Goal: Use online tool/utility: Utilize a website feature to perform a specific function

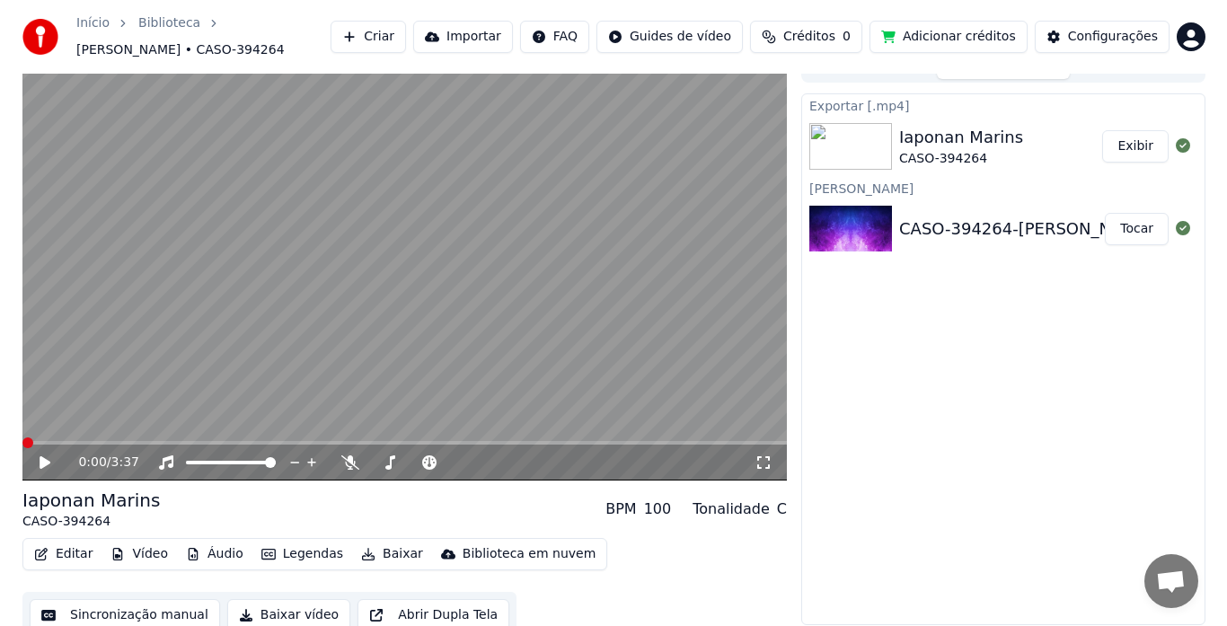
scroll to position [36, 0]
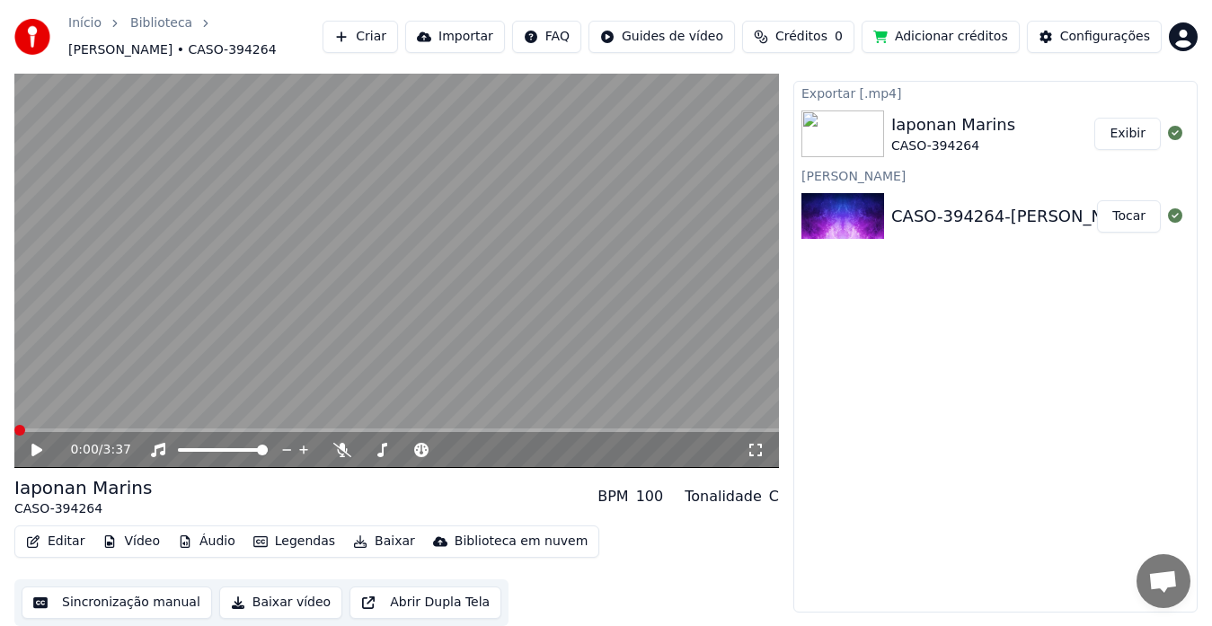
click at [398, 42] on button "Criar" at bounding box center [359, 37] width 75 height 32
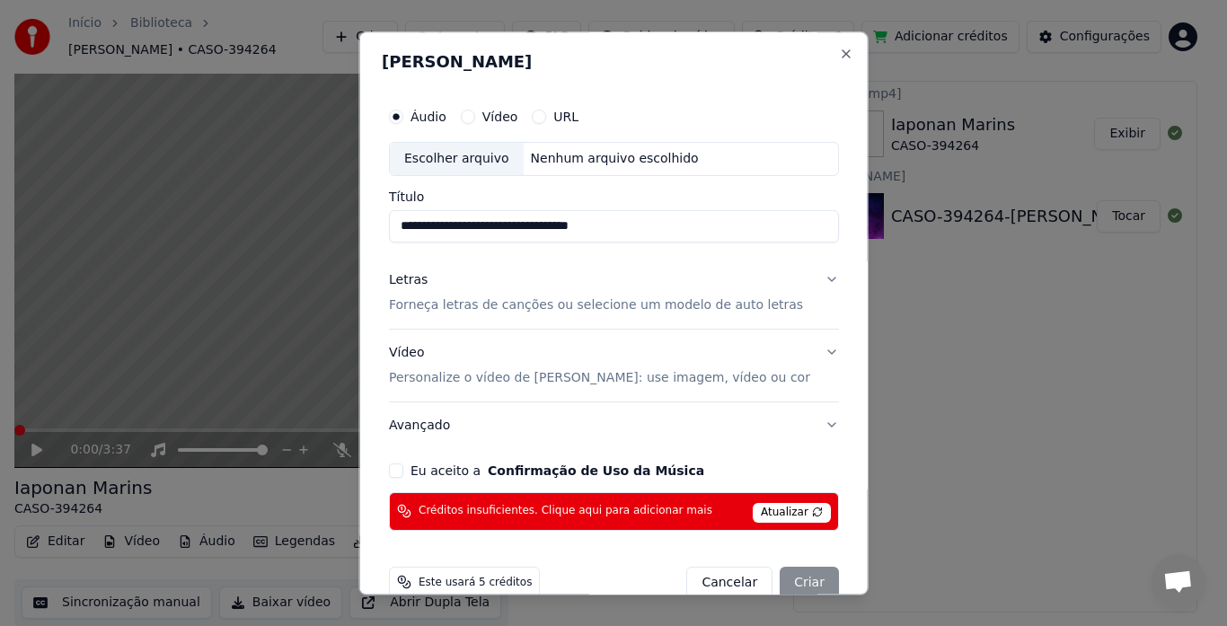
scroll to position [32, 0]
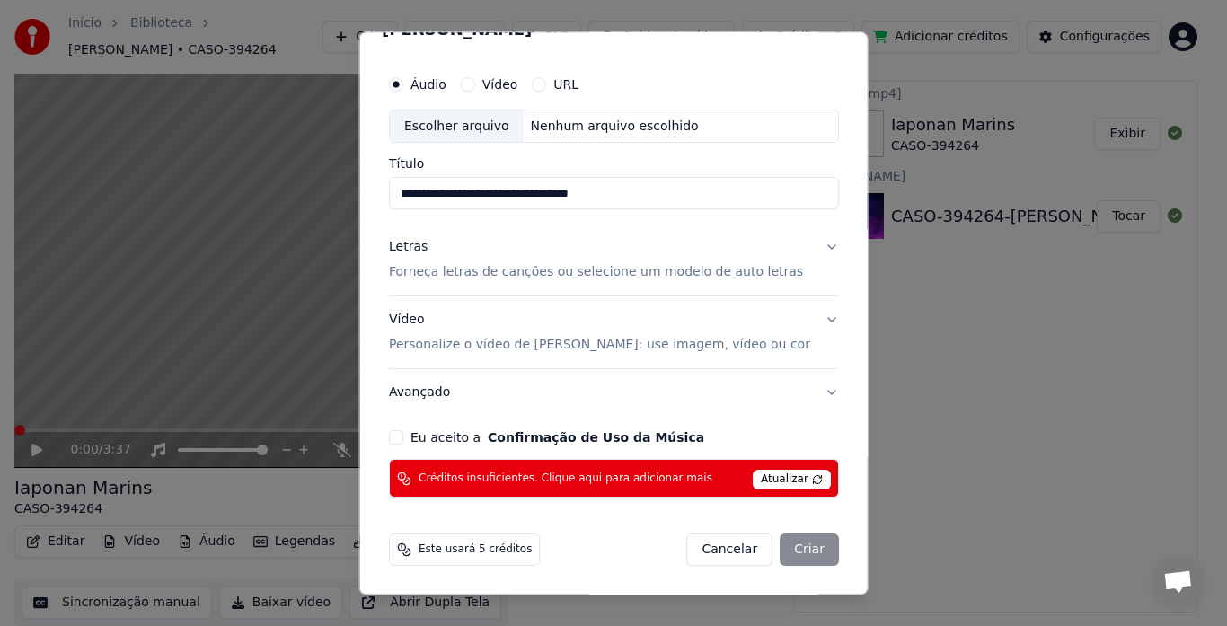
click at [774, 554] on div "Cancelar Criar" at bounding box center [762, 550] width 153 height 32
click at [403, 443] on button "Eu aceito a Confirmação de Uso da Música" at bounding box center [396, 438] width 14 height 14
click at [461, 128] on div "Escolher arquivo" at bounding box center [457, 126] width 134 height 32
click at [533, 198] on input "**********" at bounding box center [614, 194] width 450 height 32
type input "**********"
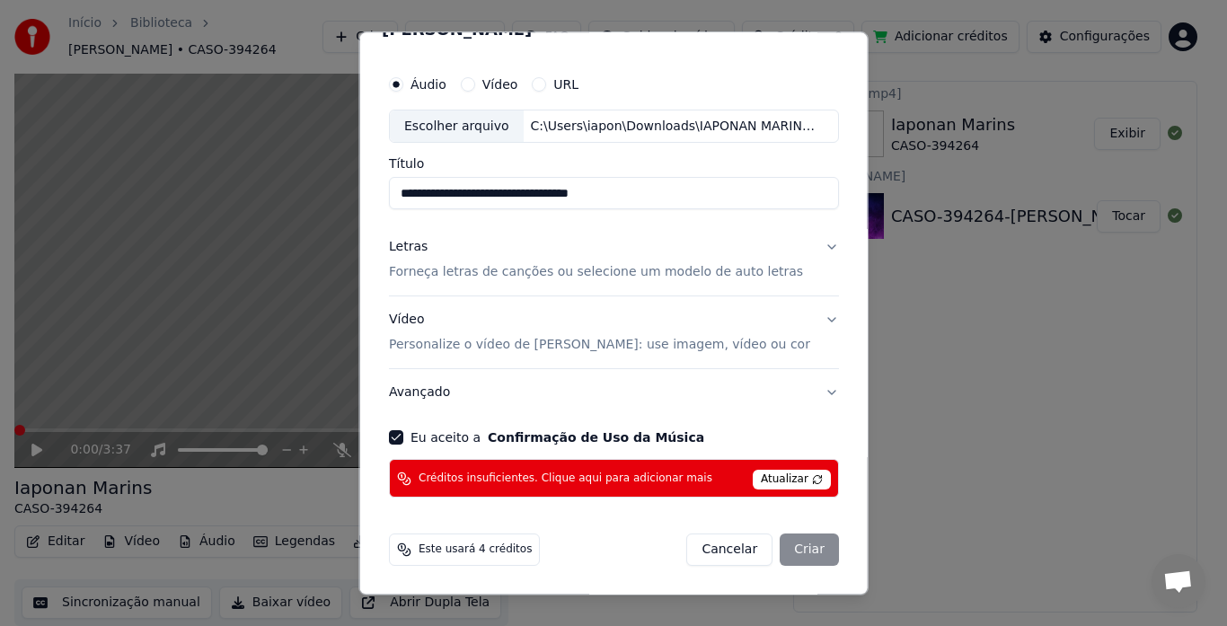
click at [674, 271] on p "Forneça letras de canções ou selecione um modelo de auto letras" at bounding box center [596, 273] width 414 height 18
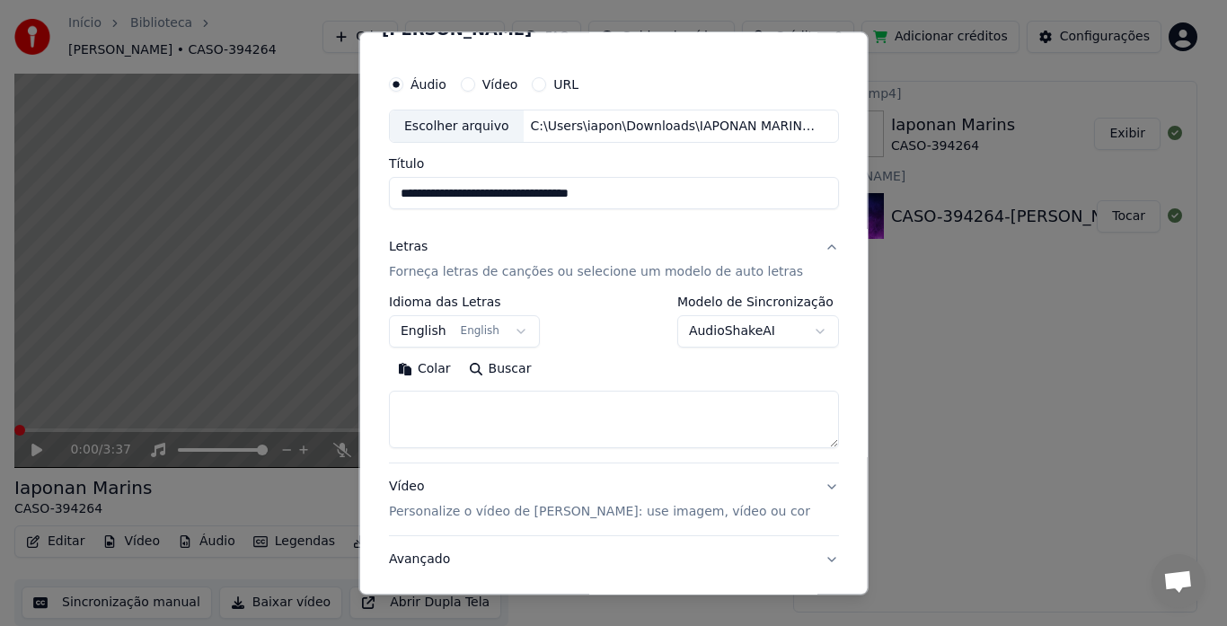
click at [571, 405] on textarea at bounding box center [614, 420] width 450 height 57
paste textarea "**********"
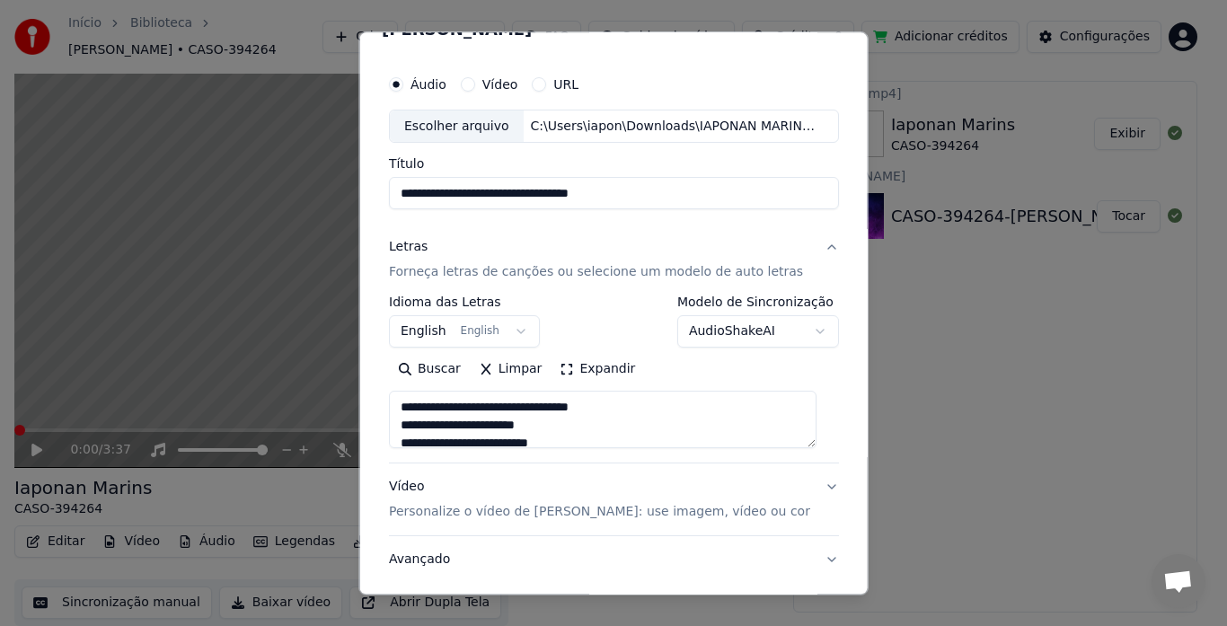
drag, startPoint x: 630, startPoint y: 405, endPoint x: 383, endPoint y: 396, distance: 248.0
click at [383, 396] on div "**********" at bounding box center [613, 312] width 509 height 563
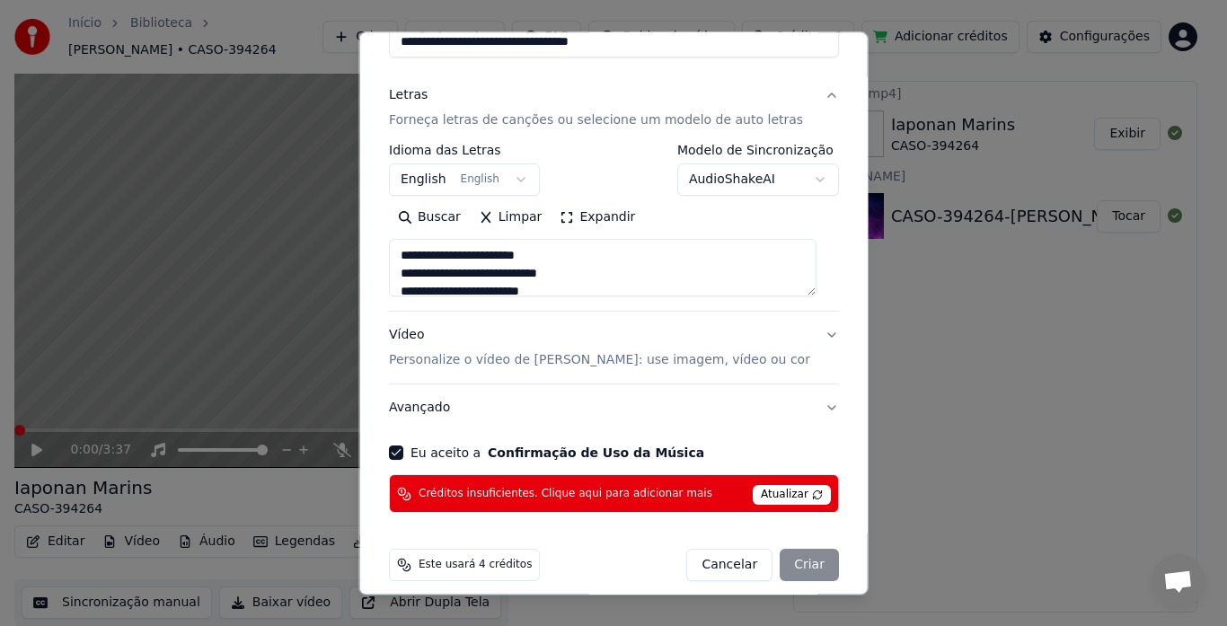
scroll to position [199, 0]
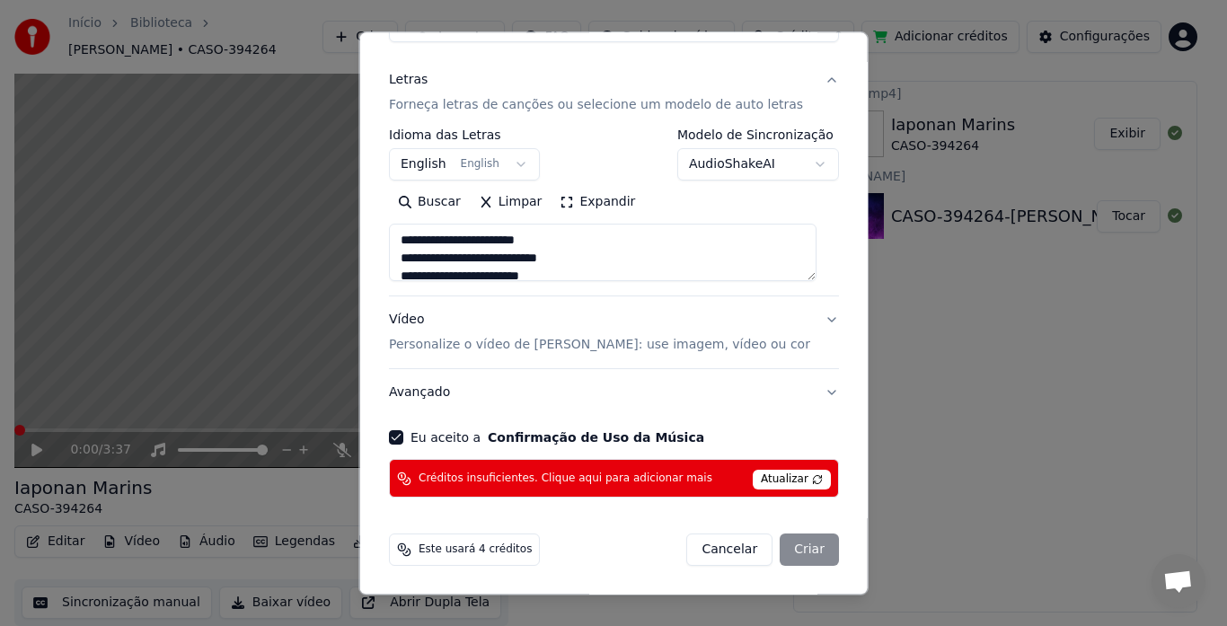
type textarea "**********"
click at [812, 322] on button "Vídeo Personalize o vídeo de karaokê: use imagem, vídeo ou cor" at bounding box center [614, 333] width 450 height 72
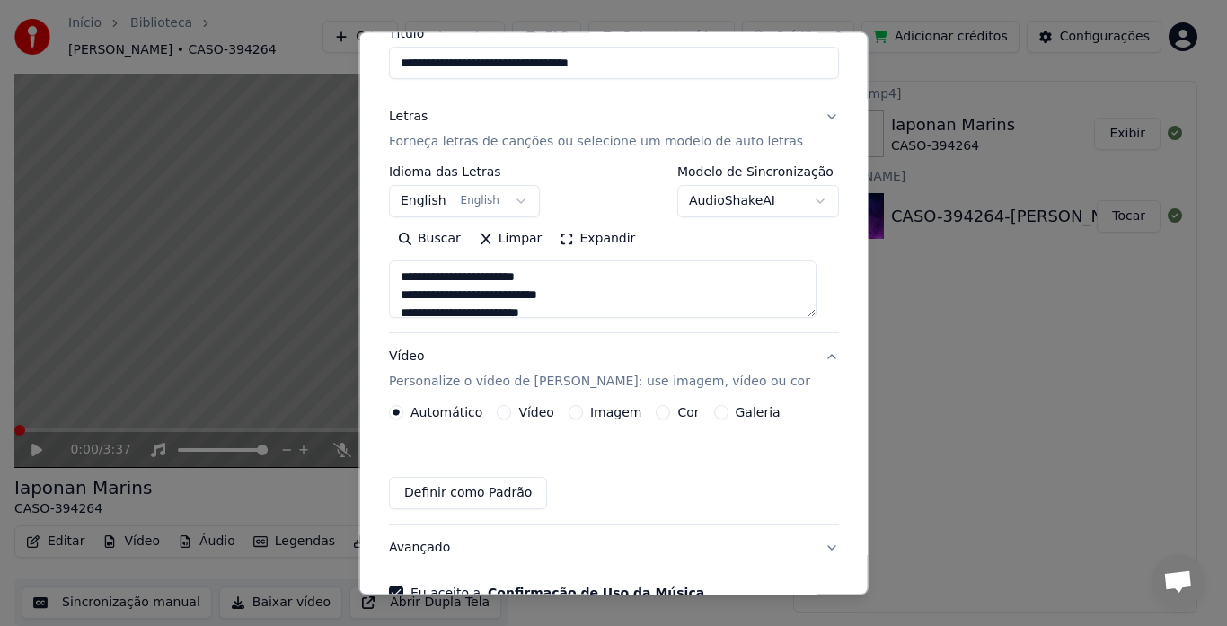
scroll to position [152, 0]
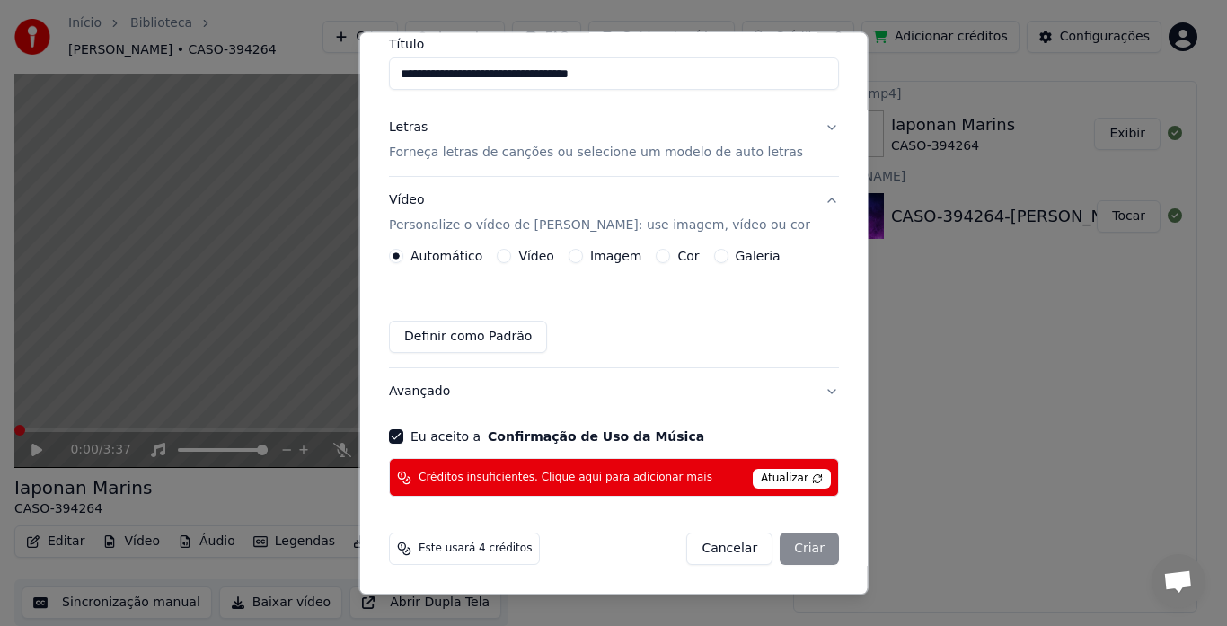
click at [575, 253] on button "Imagem" at bounding box center [575, 257] width 14 height 14
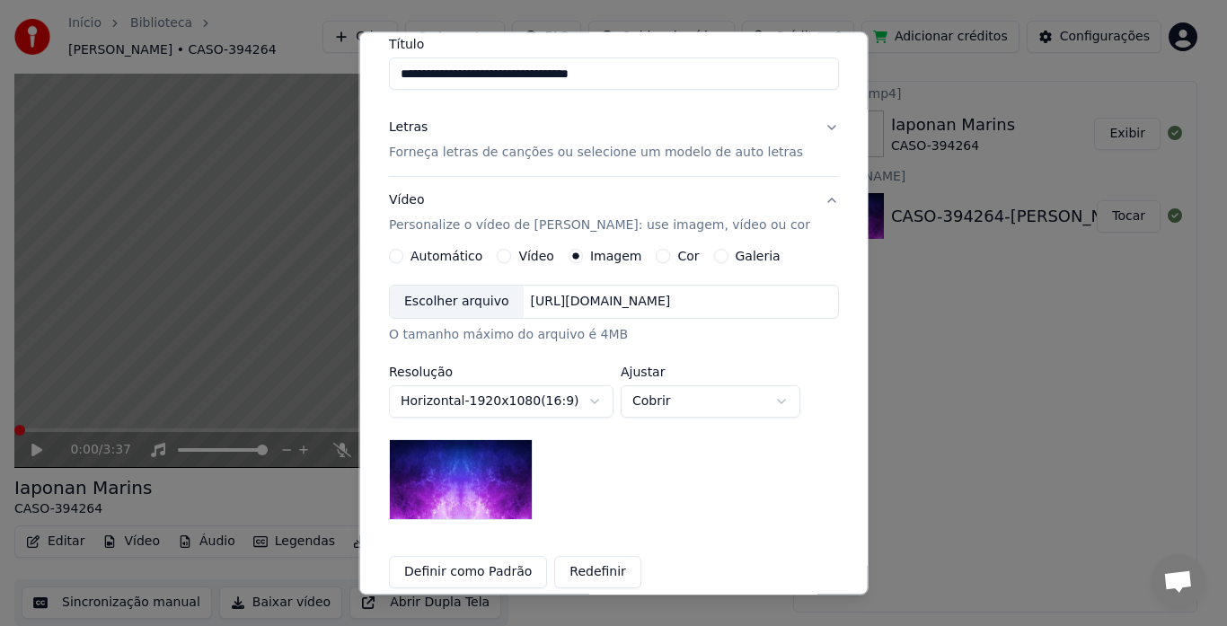
scroll to position [242, 0]
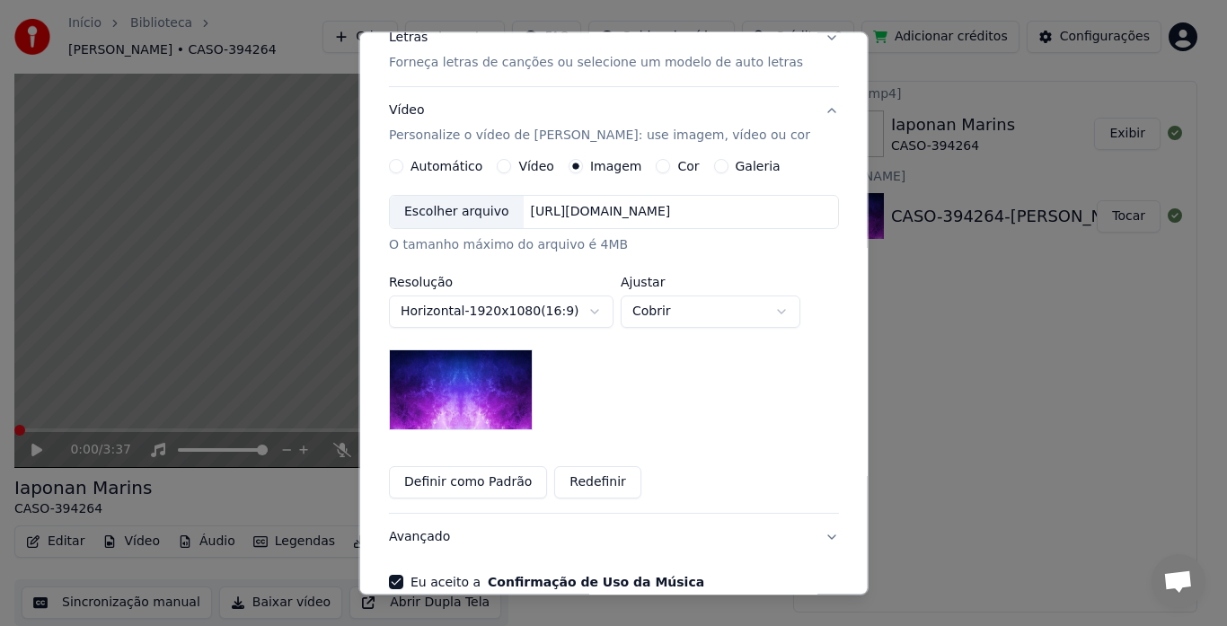
click at [788, 310] on body "**********" at bounding box center [606, 277] width 1212 height 626
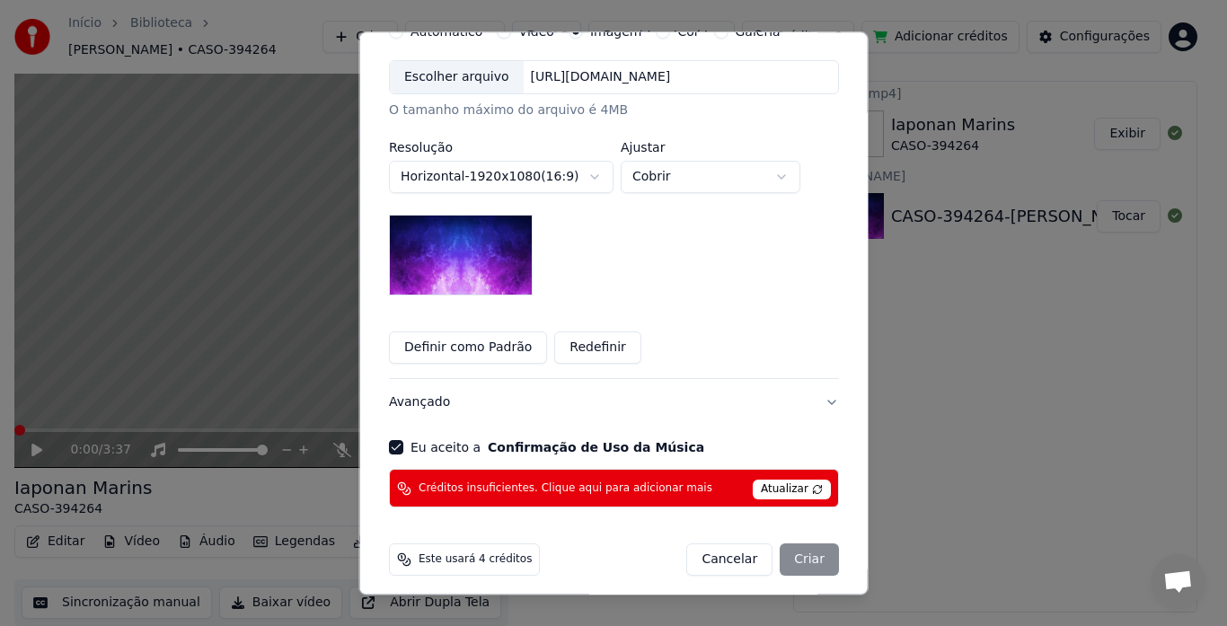
scroll to position [386, 0]
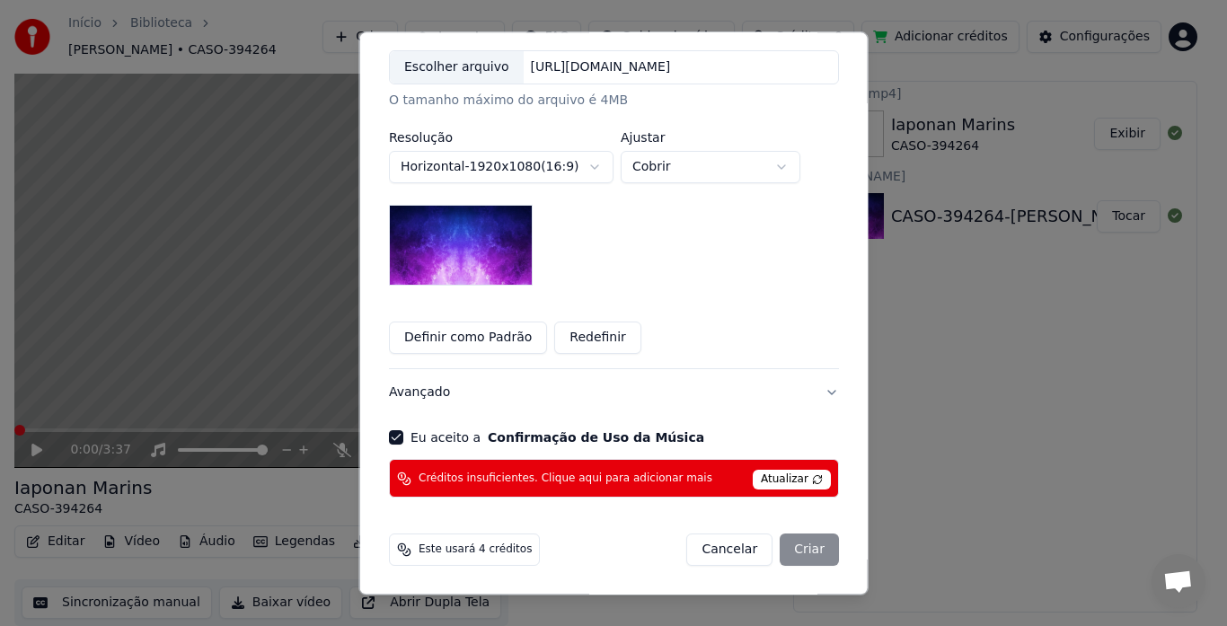
click at [814, 392] on button "Avançado" at bounding box center [614, 393] width 450 height 47
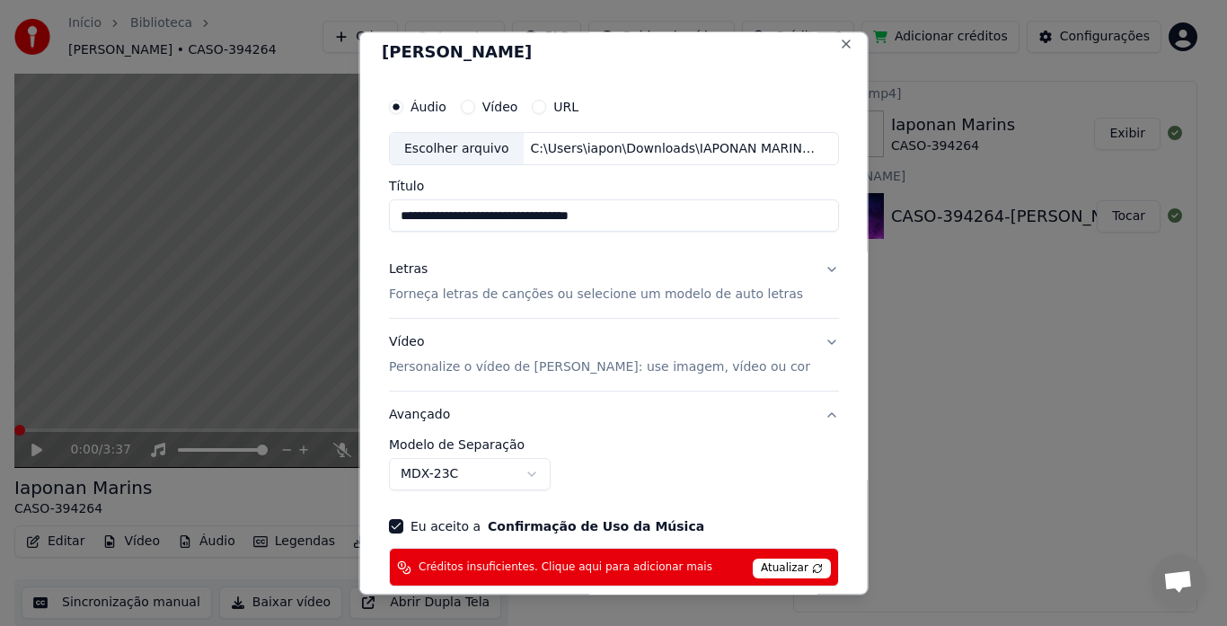
scroll to position [0, 0]
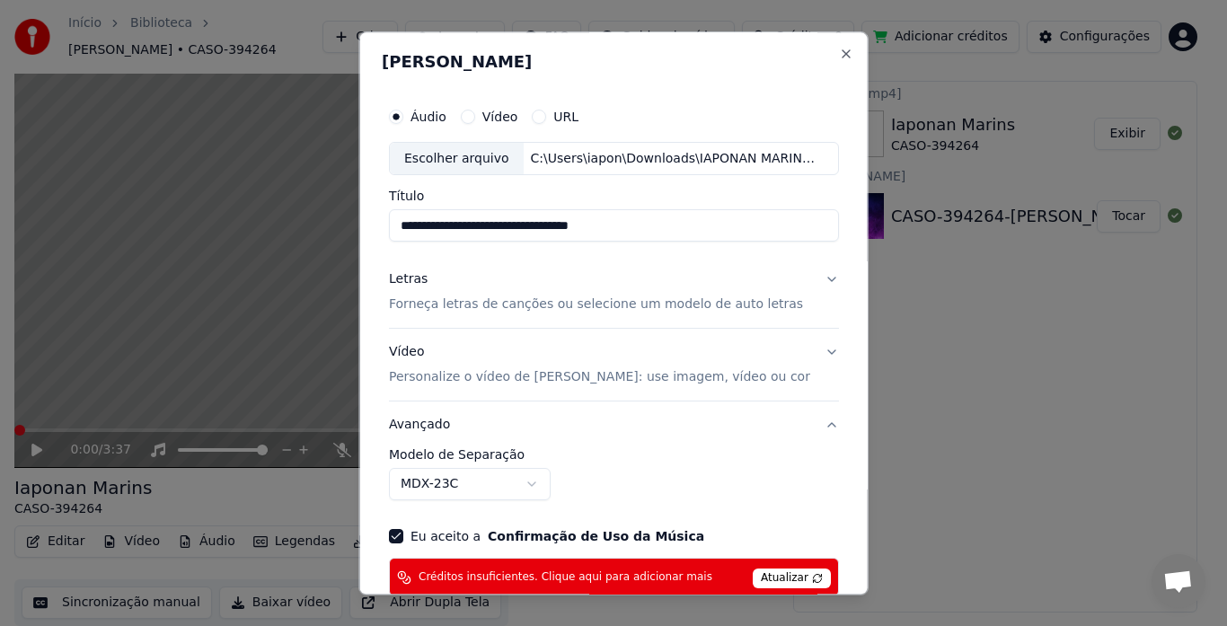
click at [815, 280] on button "Letras Forneça letras de canções ou selecione um modelo de auto letras" at bounding box center [614, 293] width 450 height 72
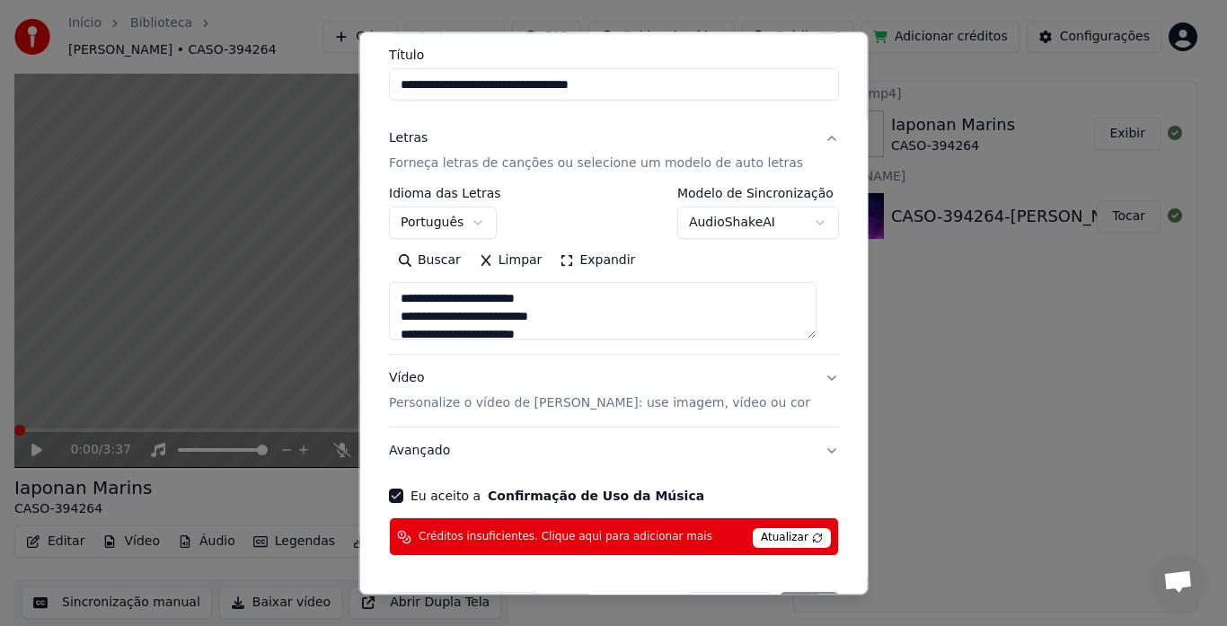
scroll to position [180, 0]
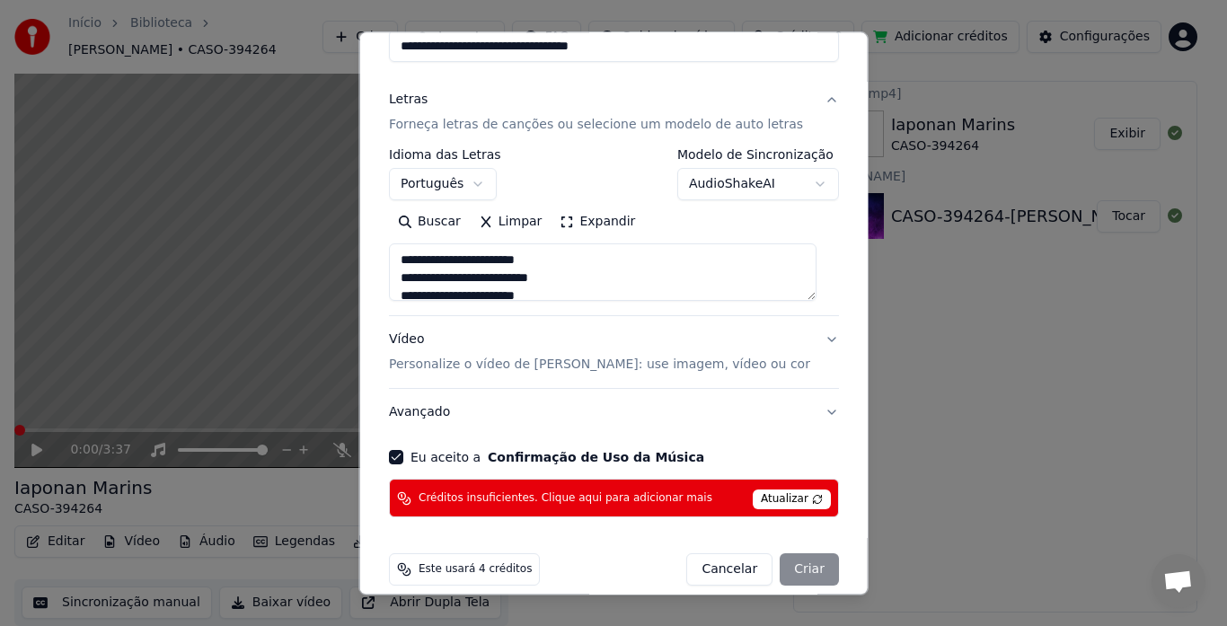
click at [808, 341] on button "Vídeo Personalize o vídeo de karaokê: use imagem, vídeo ou cor" at bounding box center [614, 353] width 450 height 72
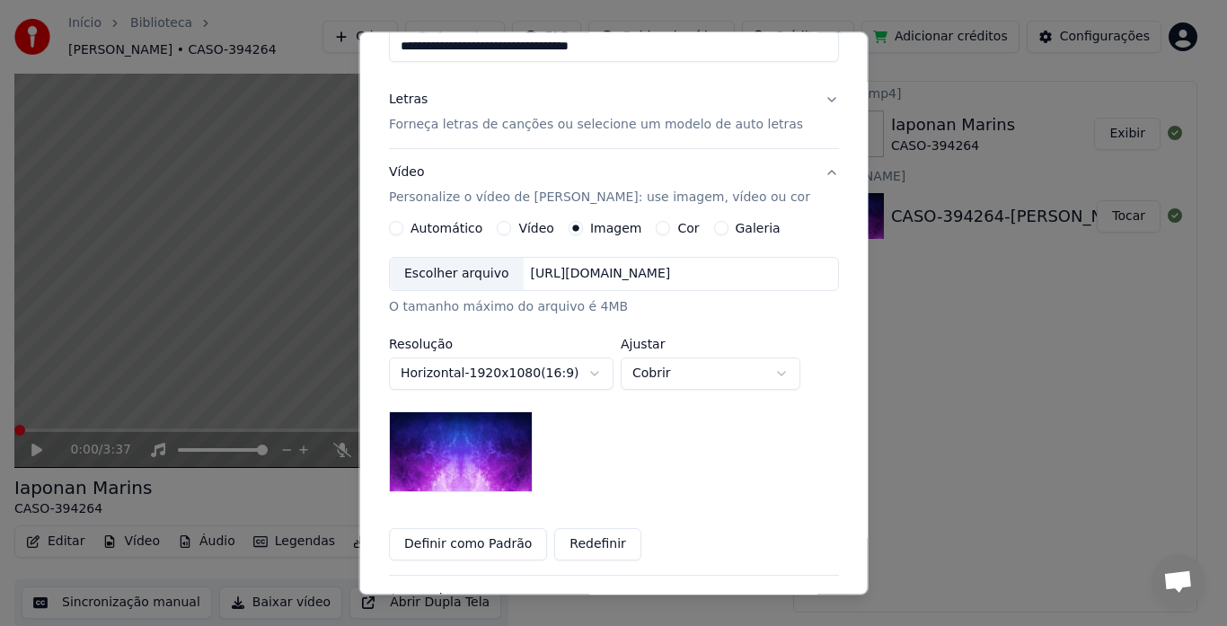
click at [500, 233] on button "Vídeo" at bounding box center [504, 229] width 14 height 14
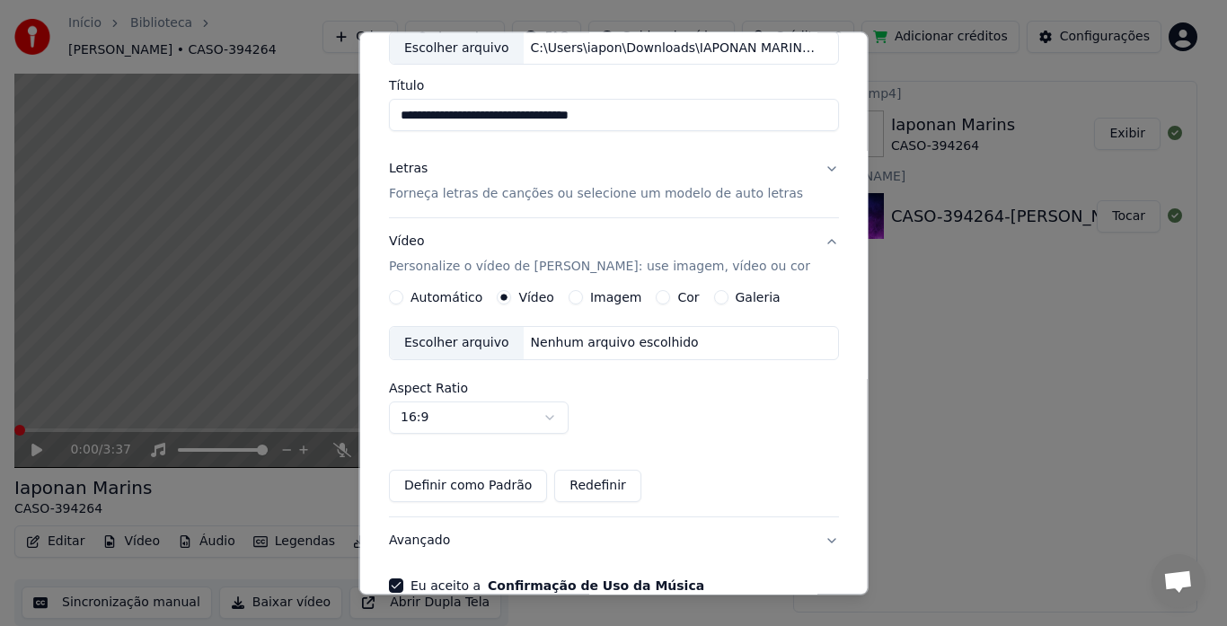
scroll to position [79, 0]
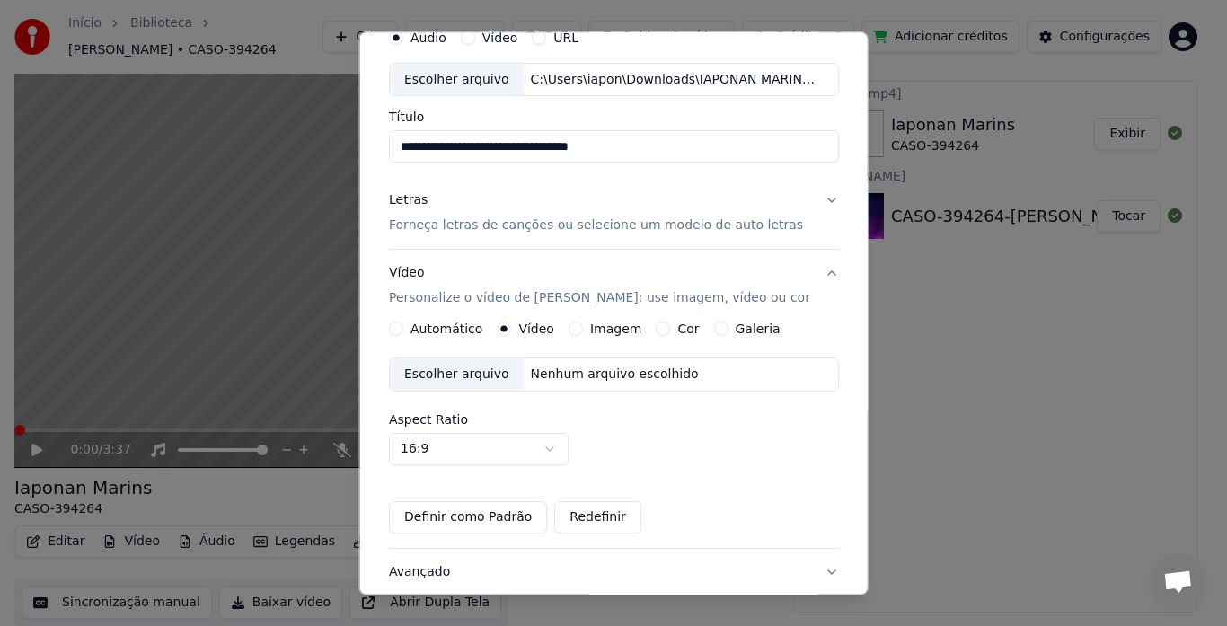
click at [489, 375] on div "Escolher arquivo" at bounding box center [457, 375] width 134 height 32
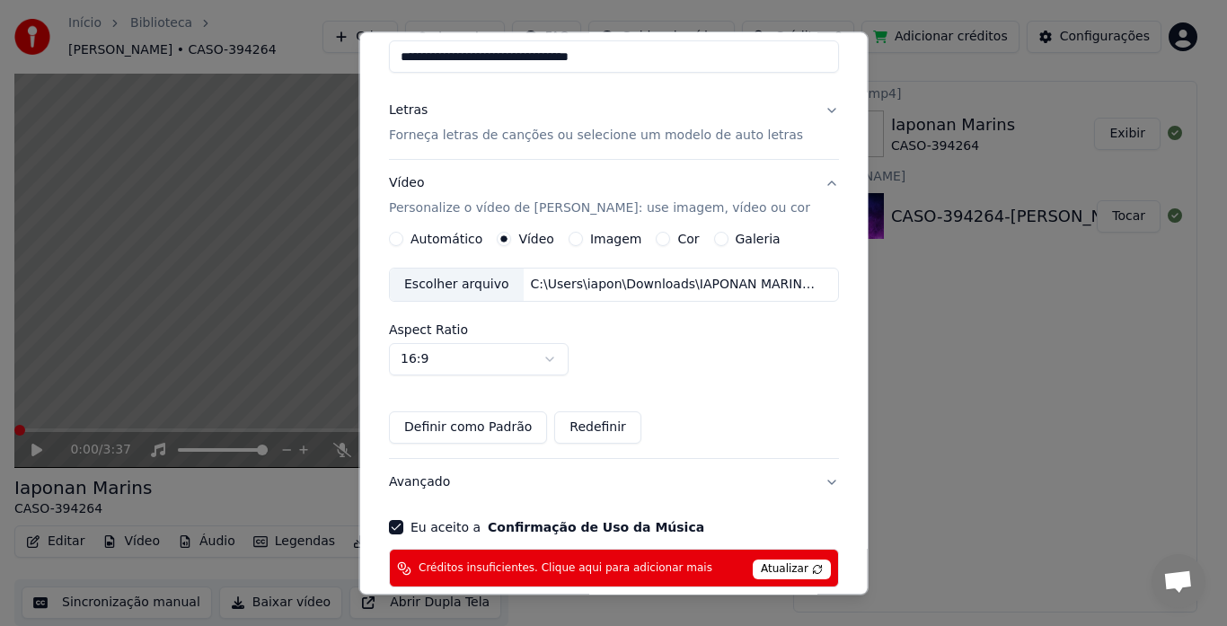
scroll to position [259, 0]
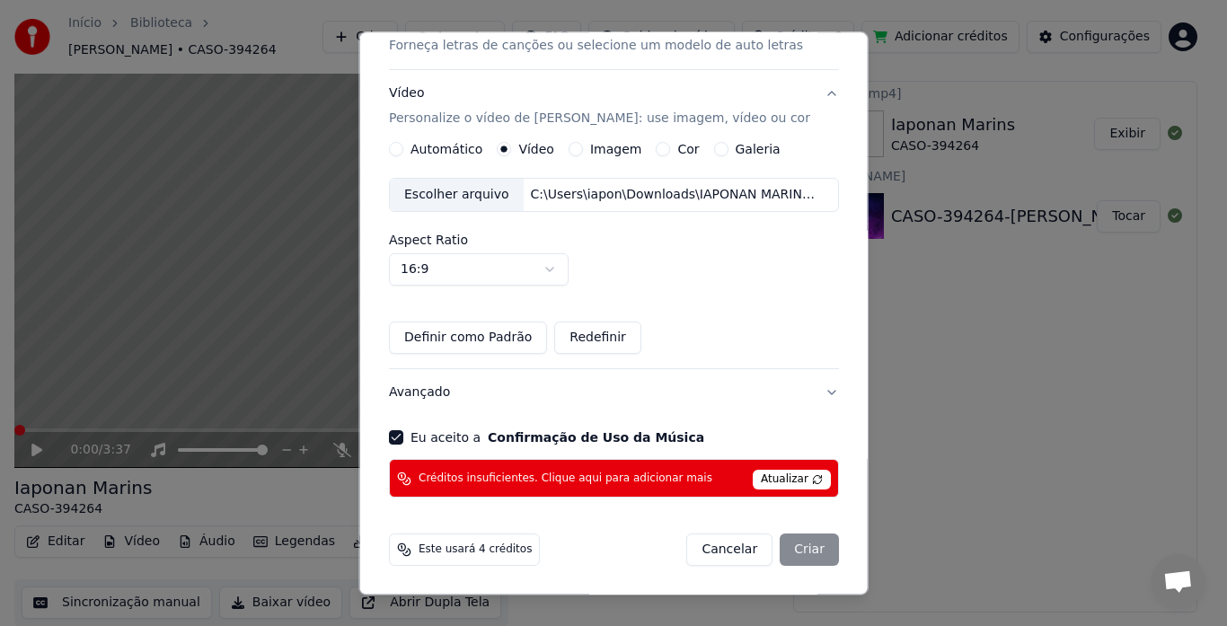
click at [698, 478] on div "Créditos insuficientes. Clique aqui para adicionar mais [PERSON_NAME]" at bounding box center [614, 479] width 450 height 39
click at [773, 480] on span "Atualizar" at bounding box center [792, 481] width 78 height 20
click at [791, 550] on div "Cancelar Criar" at bounding box center [762, 550] width 153 height 32
click at [757, 480] on span "Atualizar" at bounding box center [792, 481] width 78 height 20
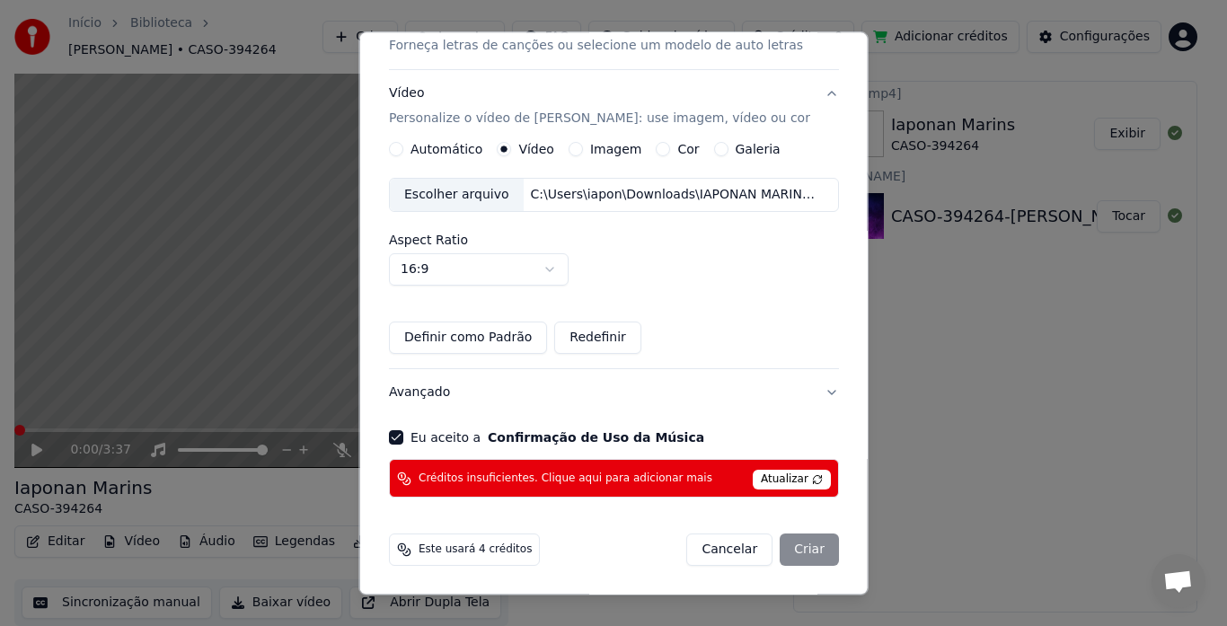
click at [761, 480] on span "Atualizar" at bounding box center [792, 481] width 78 height 20
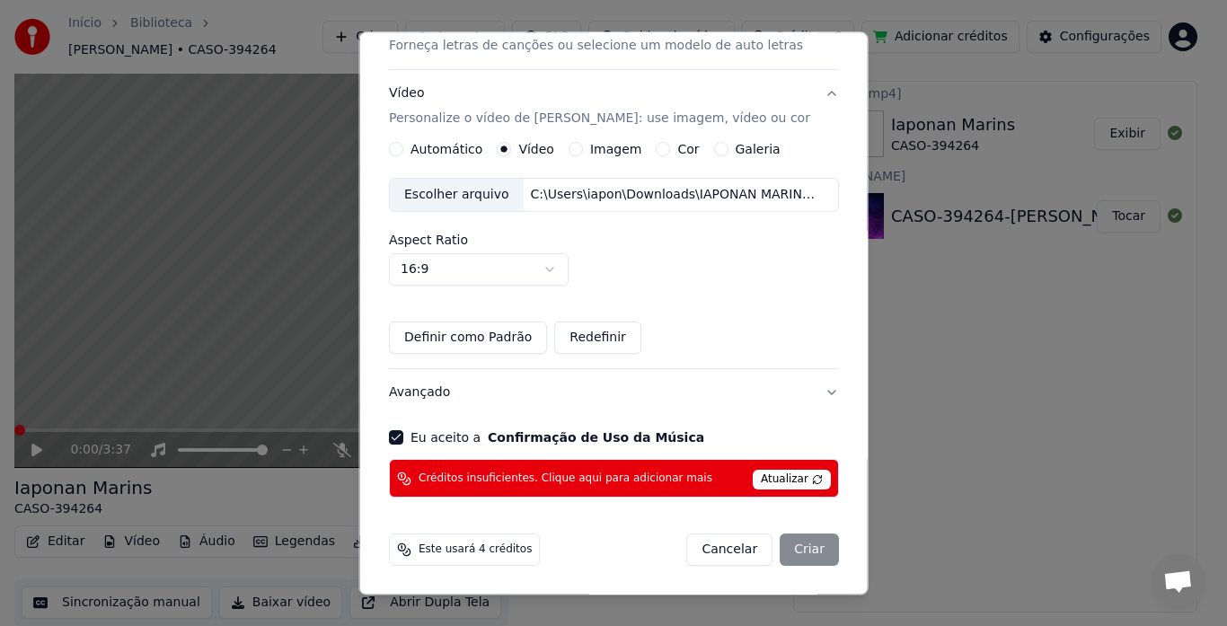
click at [463, 555] on span "Este usará 4 créditos" at bounding box center [475, 550] width 113 height 14
click at [804, 551] on div "Cancelar Criar" at bounding box center [762, 550] width 153 height 32
click at [780, 474] on span "Atualizar" at bounding box center [792, 481] width 78 height 20
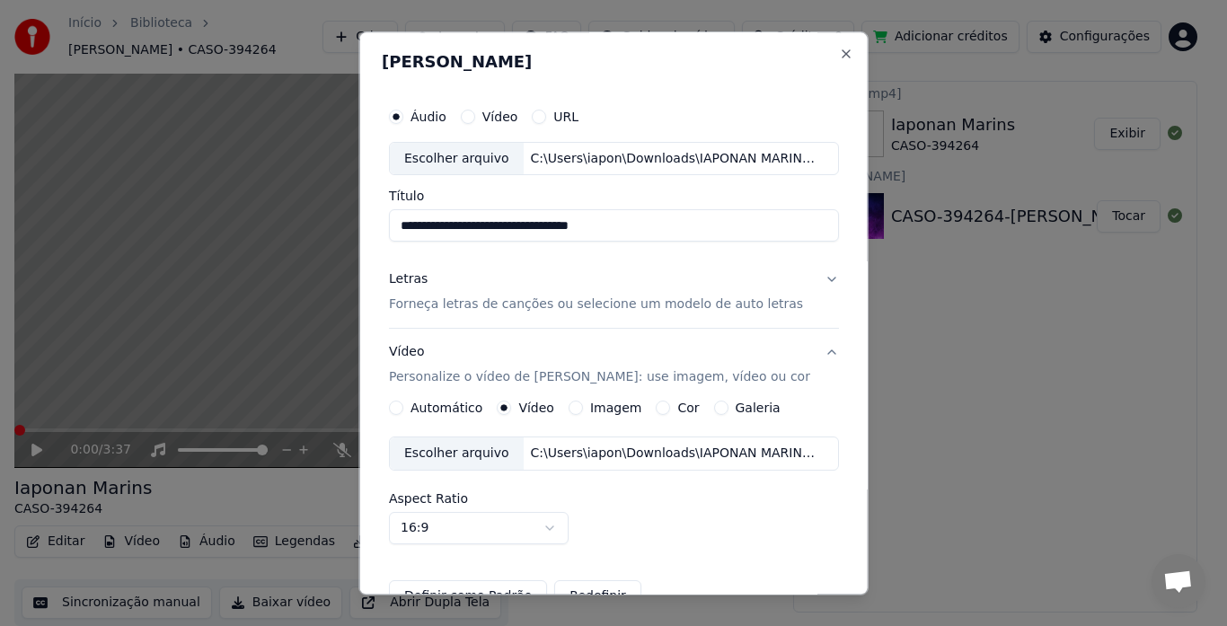
click at [472, 119] on button "Vídeo" at bounding box center [467, 117] width 14 height 14
click at [398, 118] on button "Áudio" at bounding box center [396, 117] width 14 height 14
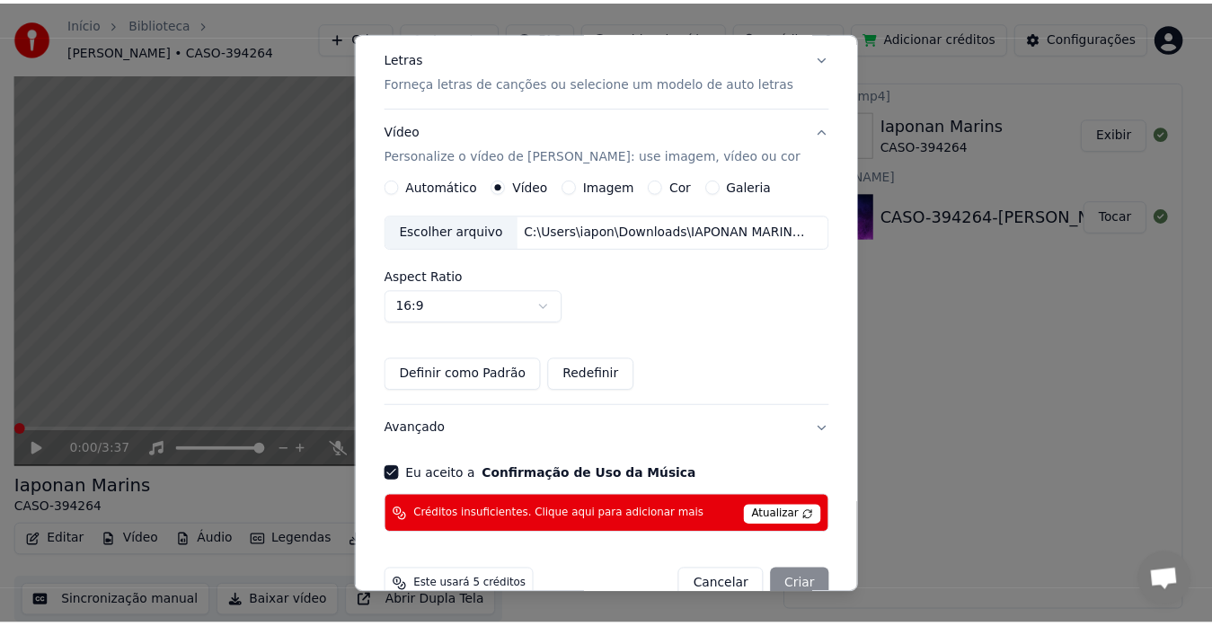
scroll to position [259, 0]
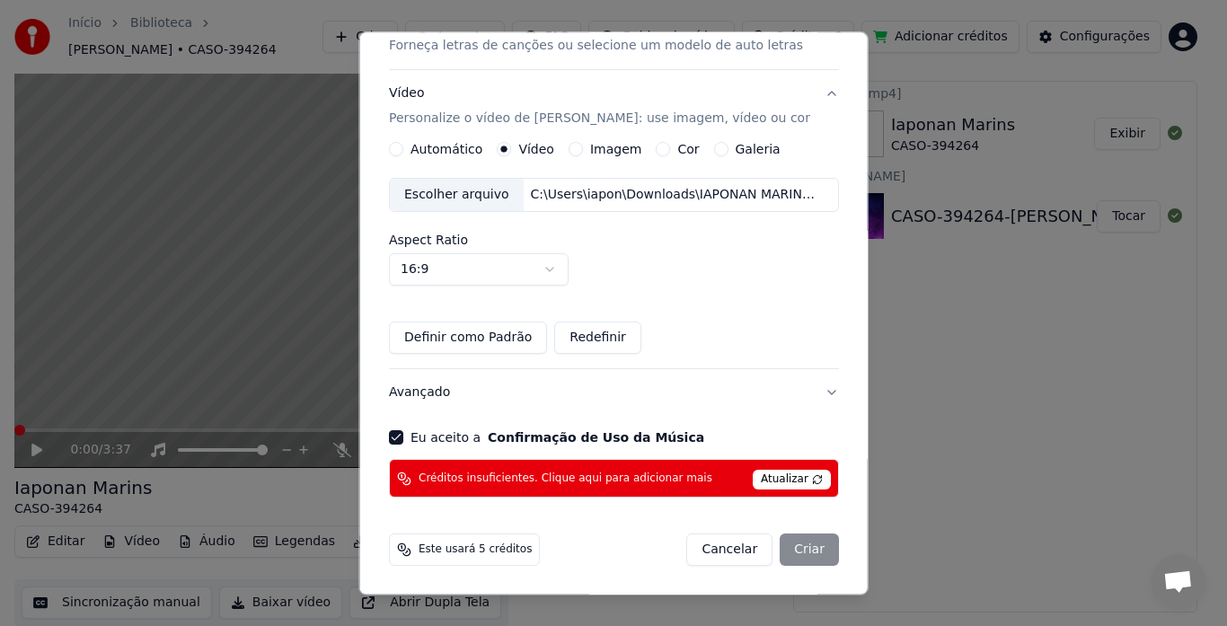
click at [773, 476] on span "Atualizar" at bounding box center [792, 481] width 78 height 20
click at [736, 557] on button "Cancelar" at bounding box center [729, 550] width 86 height 32
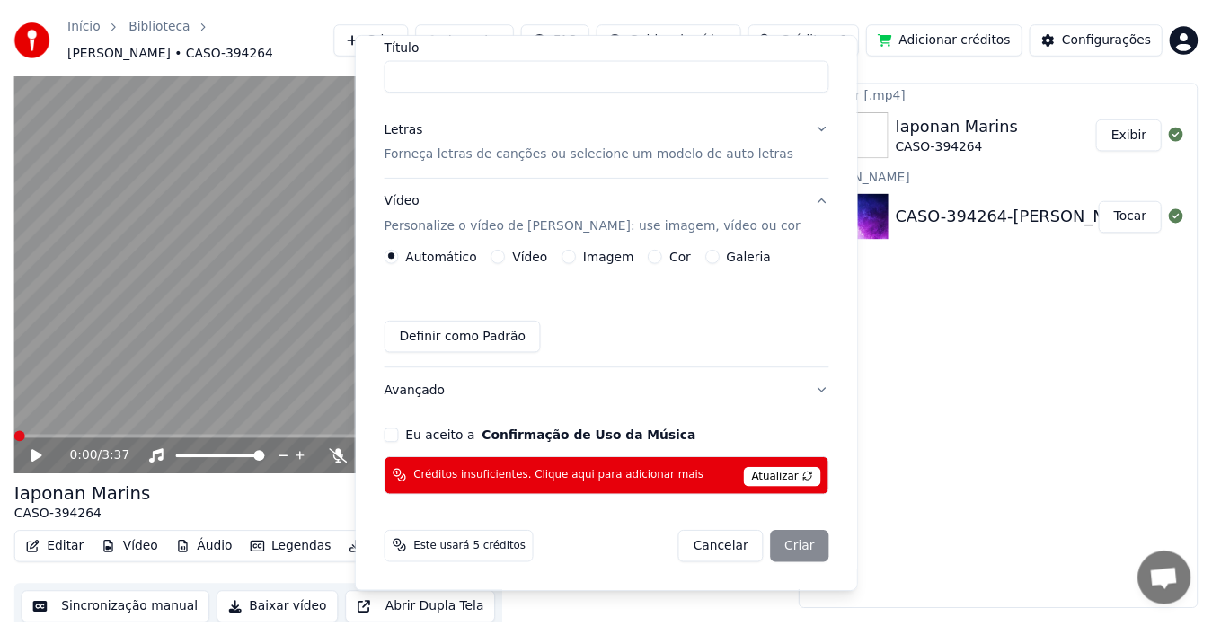
scroll to position [152, 0]
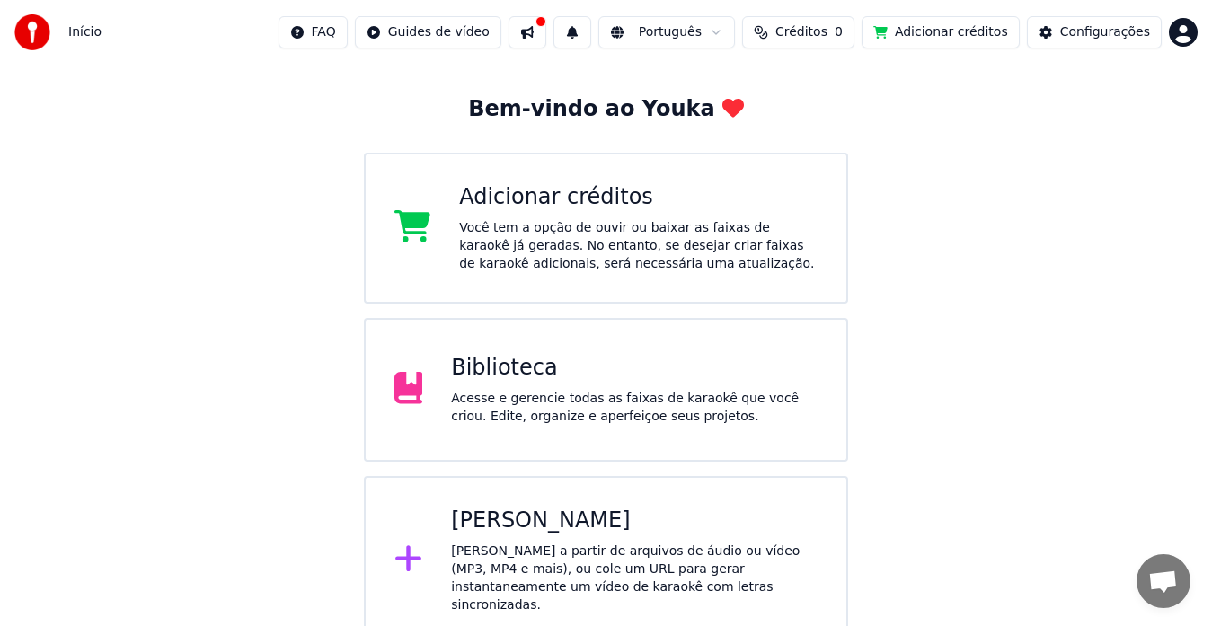
scroll to position [78, 0]
click at [589, 573] on div "Crie karaokê a partir de arquivos de áudio ou vídeo (MP3, MP4 e mais), ou cole …" at bounding box center [634, 578] width 366 height 72
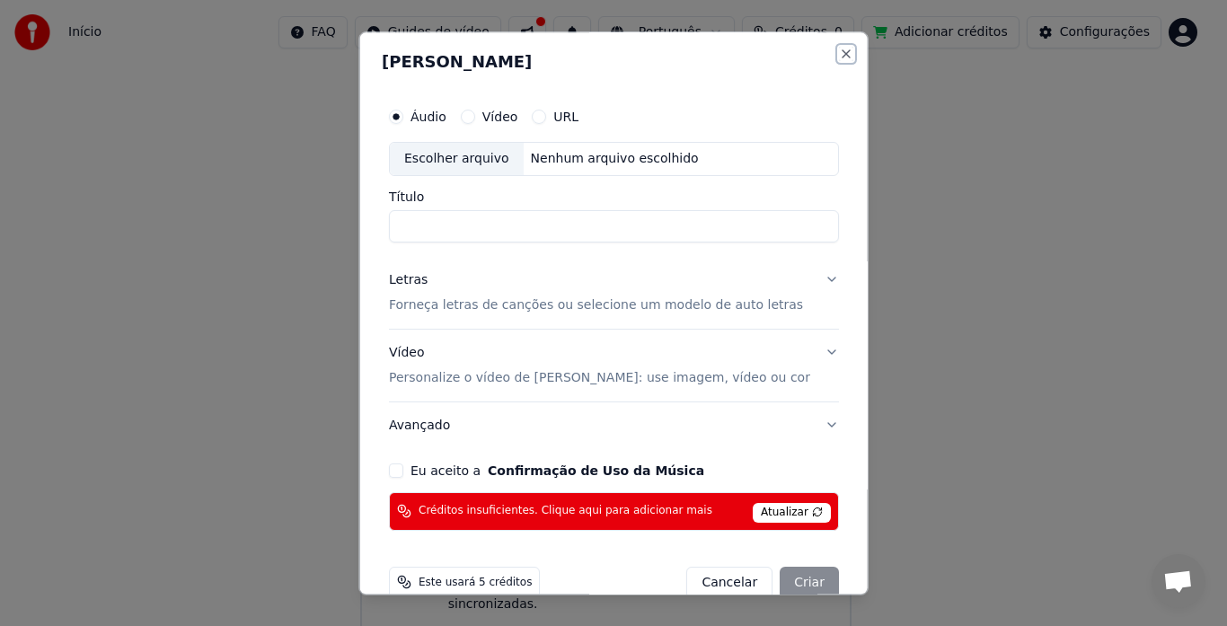
click at [838, 57] on button "Close" at bounding box center [845, 54] width 14 height 14
